Goal: Find specific page/section: Find specific page/section

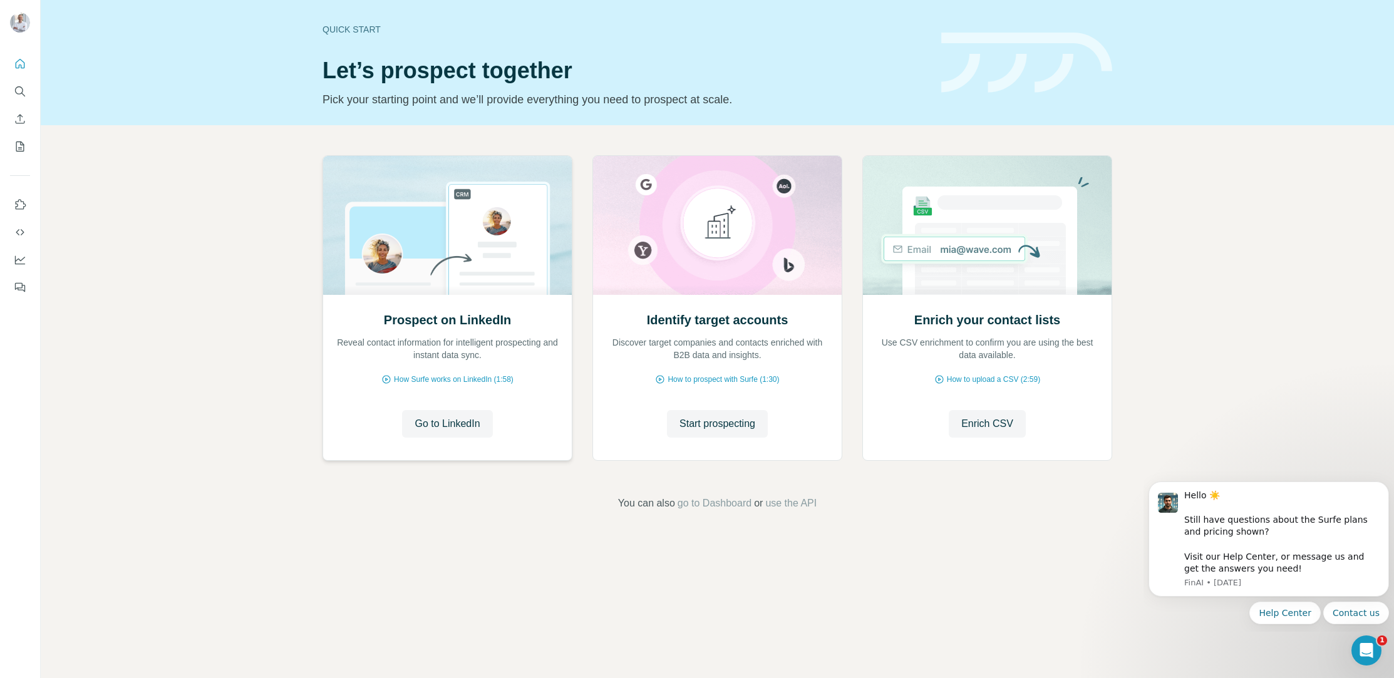
click at [534, 282] on img at bounding box center [447, 225] width 250 height 139
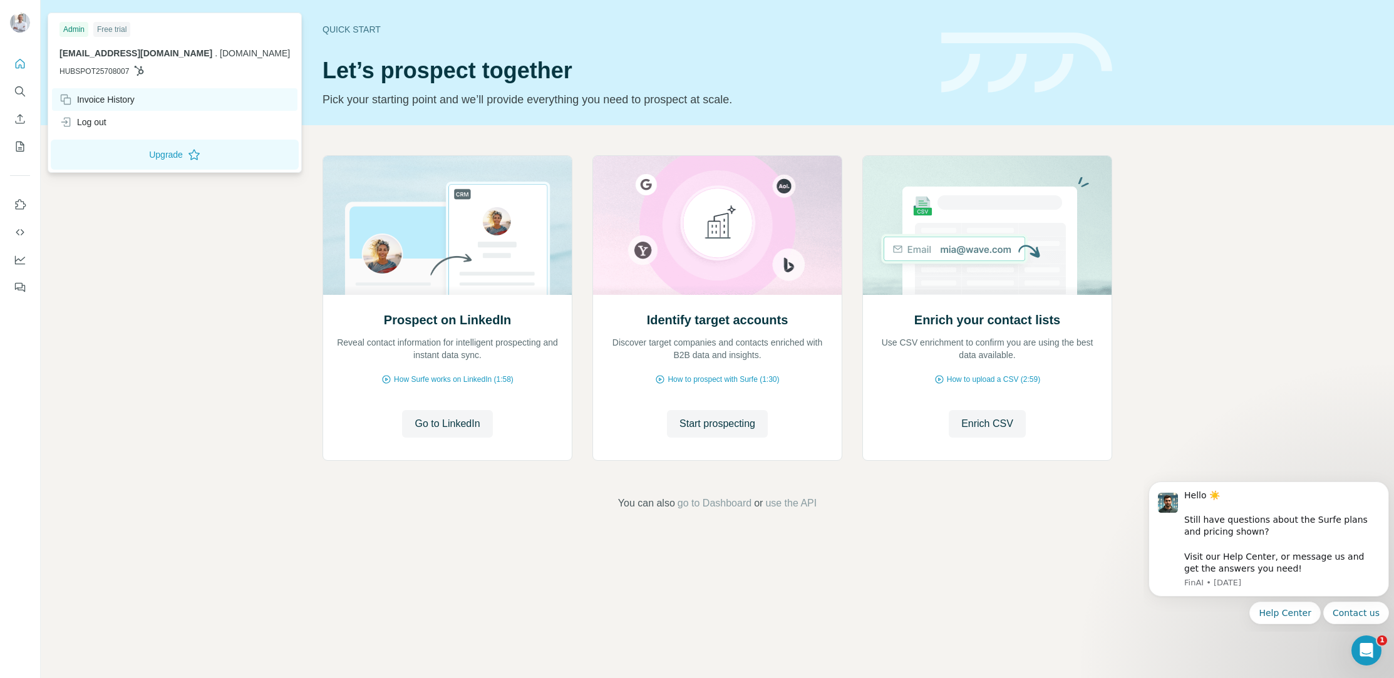
click at [108, 100] on div "Invoice History" at bounding box center [96, 99] width 75 height 13
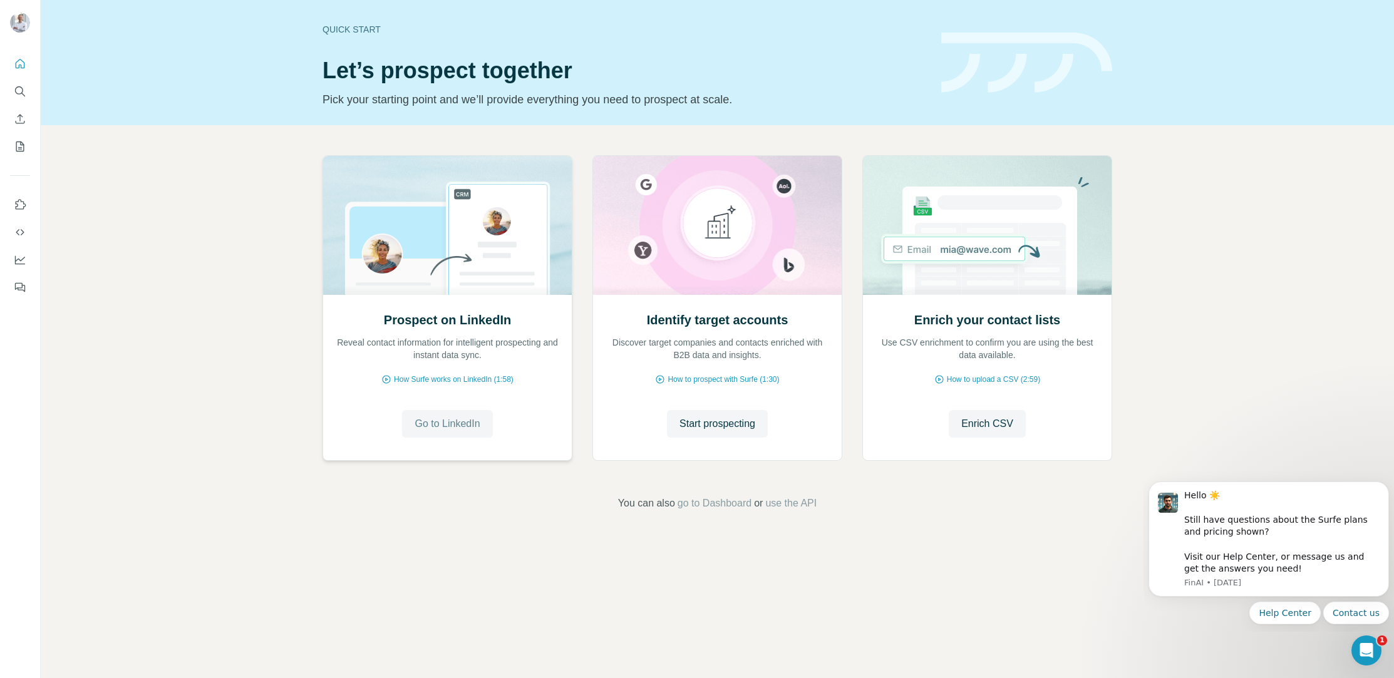
click at [447, 423] on span "Go to LinkedIn" at bounding box center [447, 423] width 65 height 15
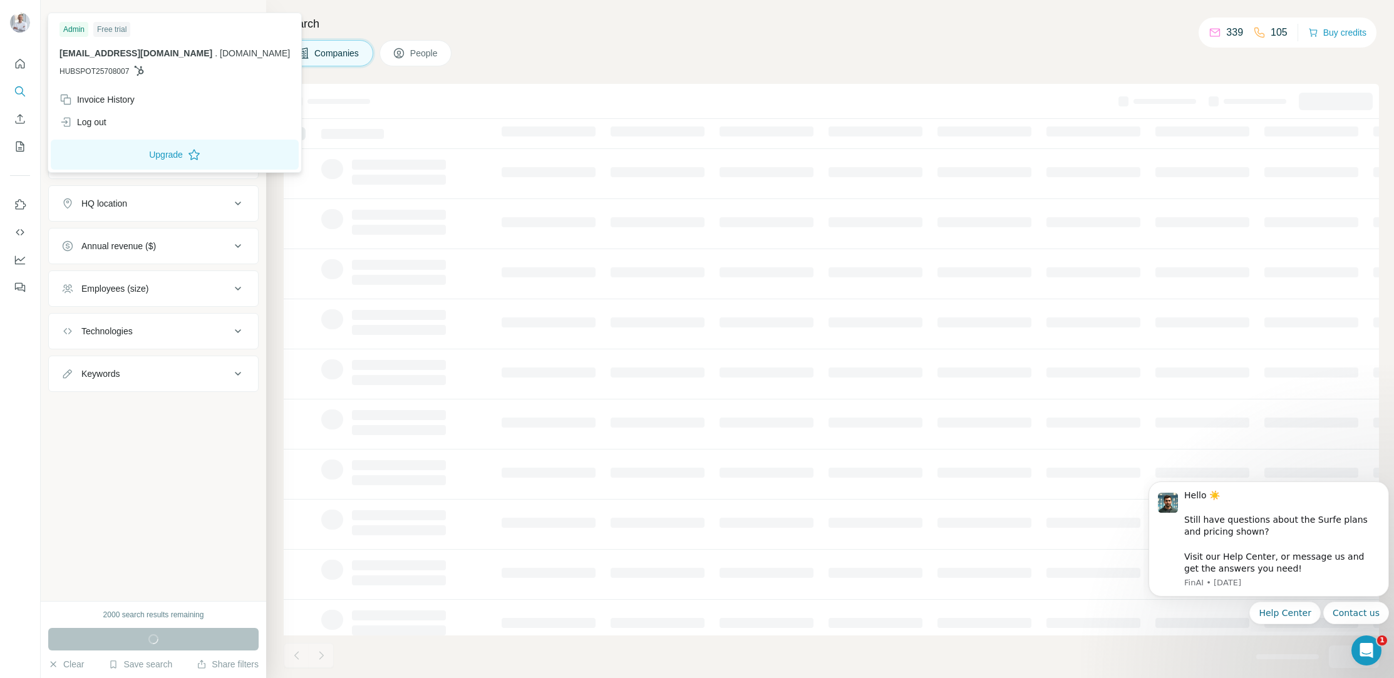
click at [86, 59] on div "[EMAIL_ADDRESS][DOMAIN_NAME] . [DOMAIN_NAME] HUBSPOT25708007" at bounding box center [174, 62] width 230 height 30
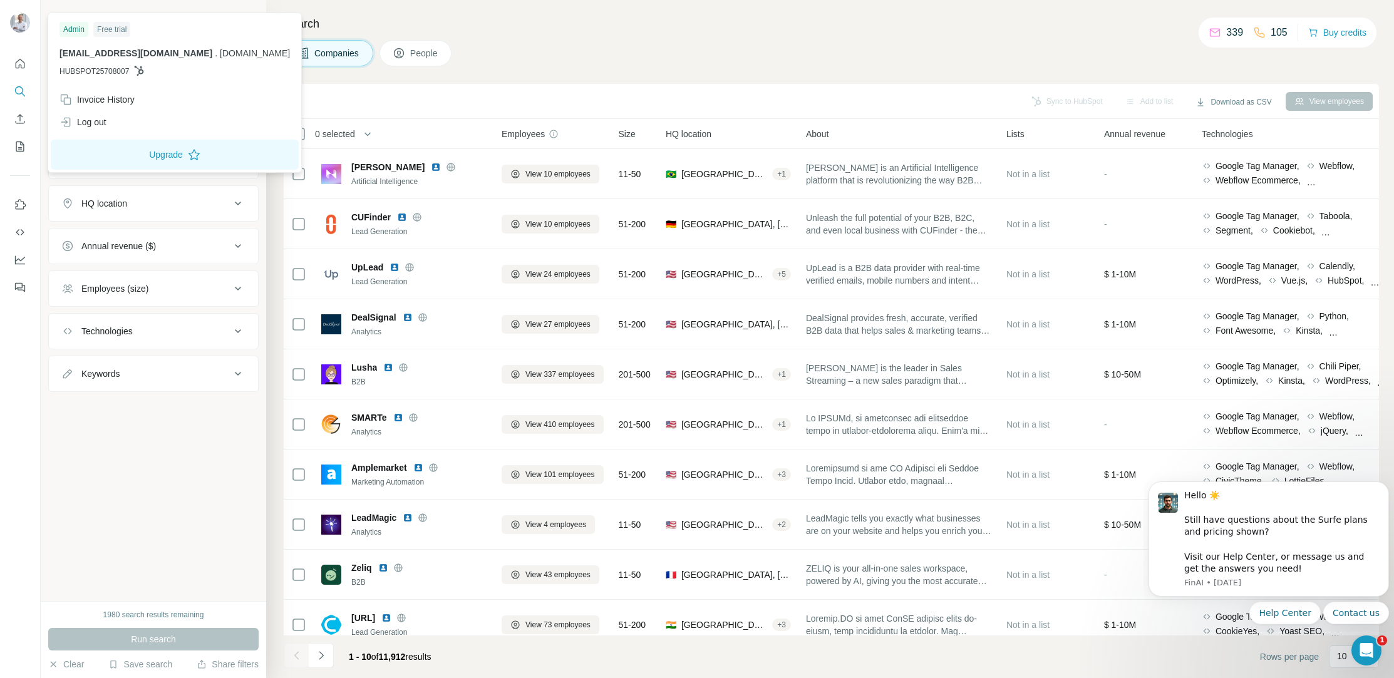
click at [24, 23] on img at bounding box center [20, 23] width 20 height 20
click at [803, 66] on div "Companies People" at bounding box center [831, 53] width 1095 height 26
click at [16, 21] on img at bounding box center [20, 23] width 20 height 20
click at [83, 55] on span "[EMAIL_ADDRESS][DOMAIN_NAME]" at bounding box center [135, 53] width 153 height 10
click at [647, 42] on div "Companies People" at bounding box center [831, 53] width 1095 height 26
